Goal: Task Accomplishment & Management: Use online tool/utility

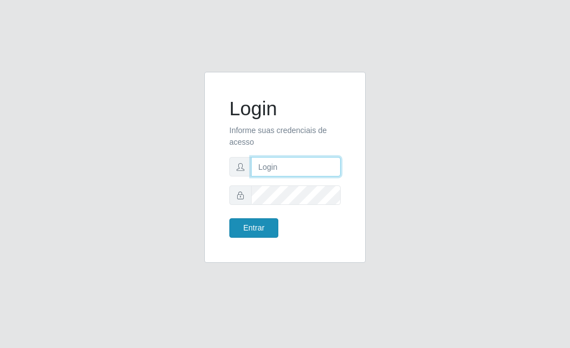
type input "[PERSON_NAME]"
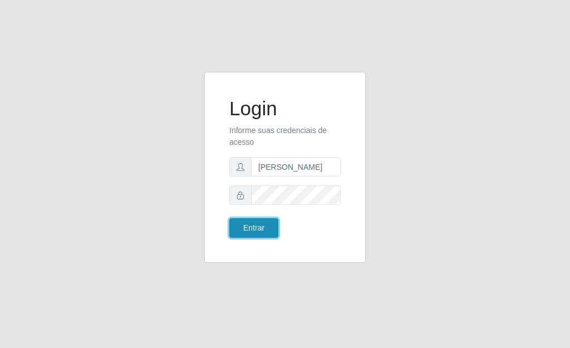
click at [258, 228] on button "Entrar" at bounding box center [253, 227] width 49 height 19
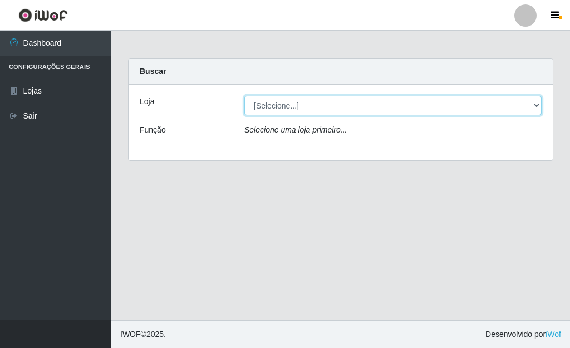
click at [536, 104] on select "[Selecione...] Bemais Supermercados - [GEOGRAPHIC_DATA]" at bounding box center [392, 105] width 297 height 19
select select "249"
click at [244, 96] on select "[Selecione...] Bemais Supermercados - [GEOGRAPHIC_DATA]" at bounding box center [392, 105] width 297 height 19
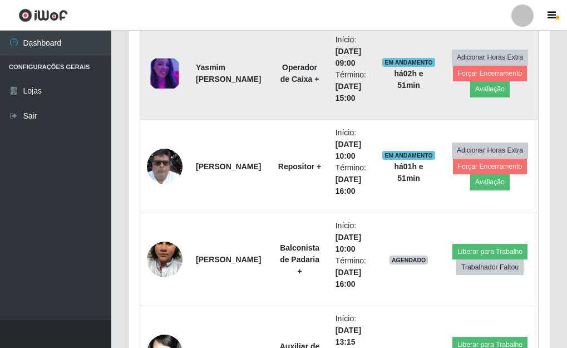
scroll to position [1671, 0]
